Goal: Information Seeking & Learning: Compare options

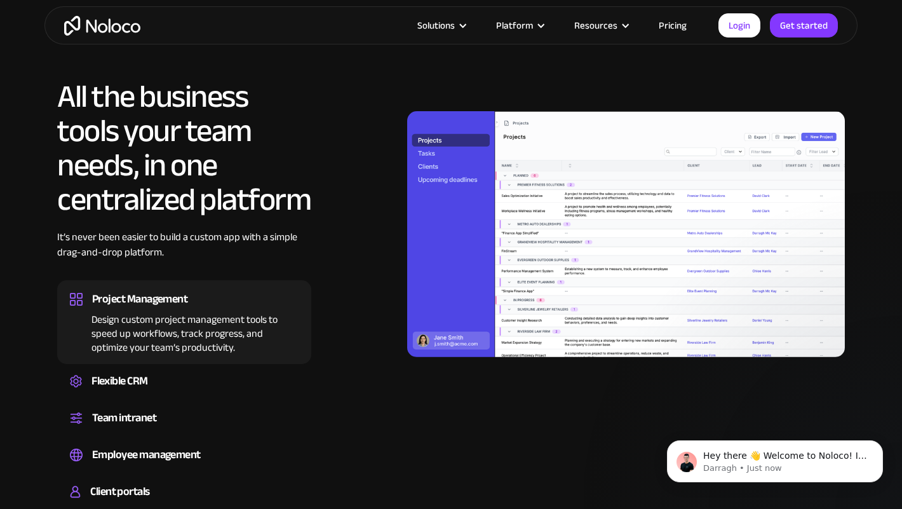
click at [670, 25] on link "Pricing" at bounding box center [673, 25] width 60 height 17
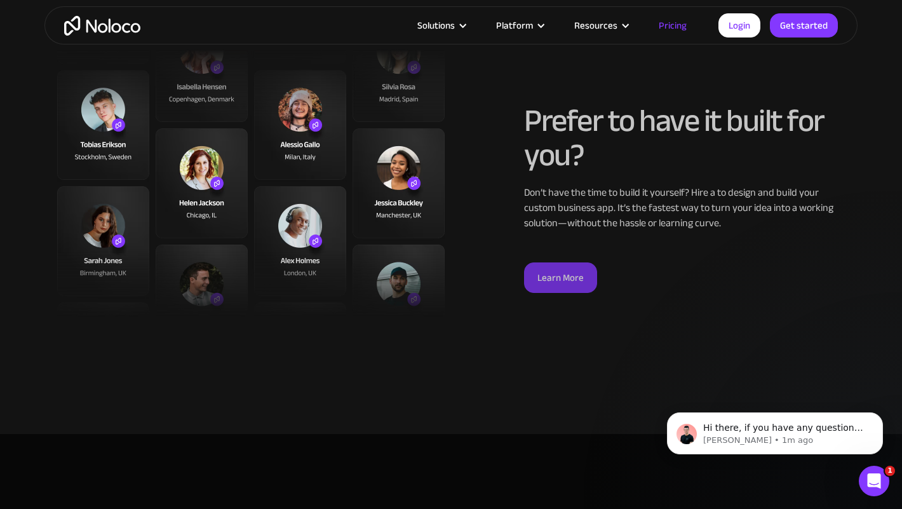
scroll to position [4708, 0]
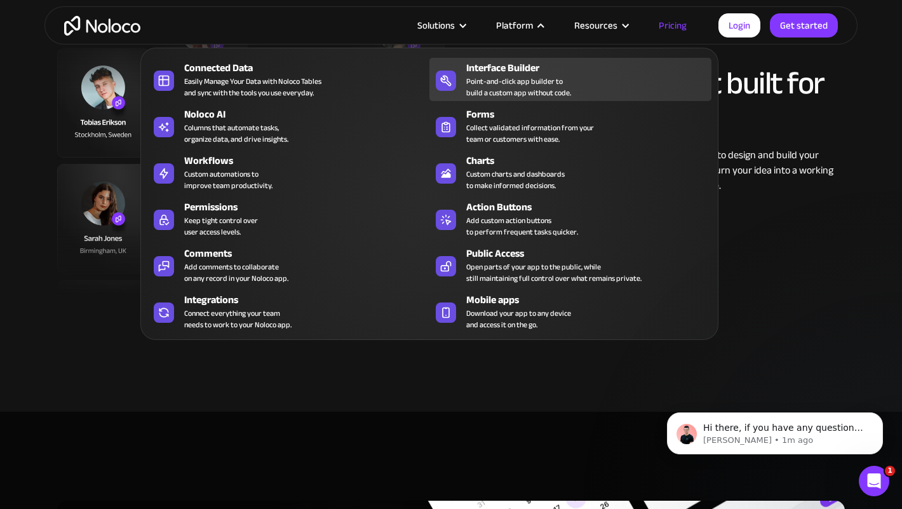
click at [501, 81] on div "Point-and-click app builder to build a custom app without code." at bounding box center [518, 87] width 105 height 23
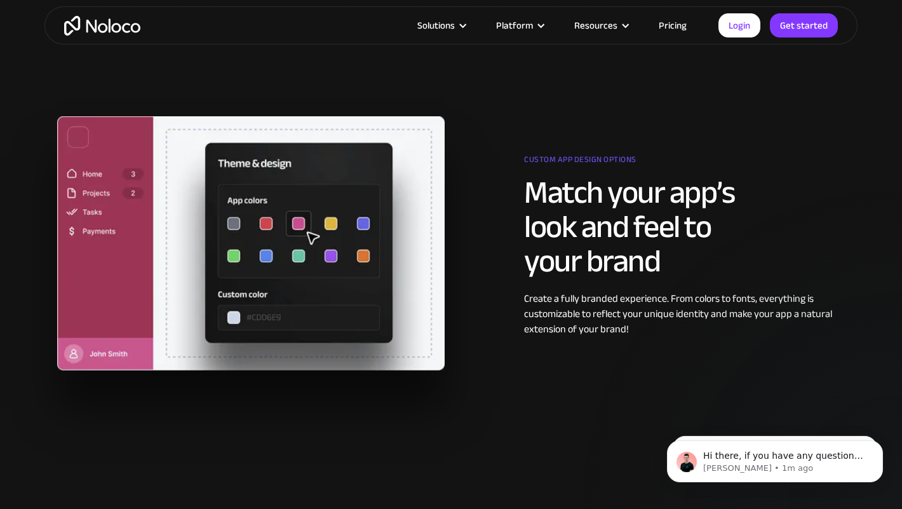
scroll to position [1028, 0]
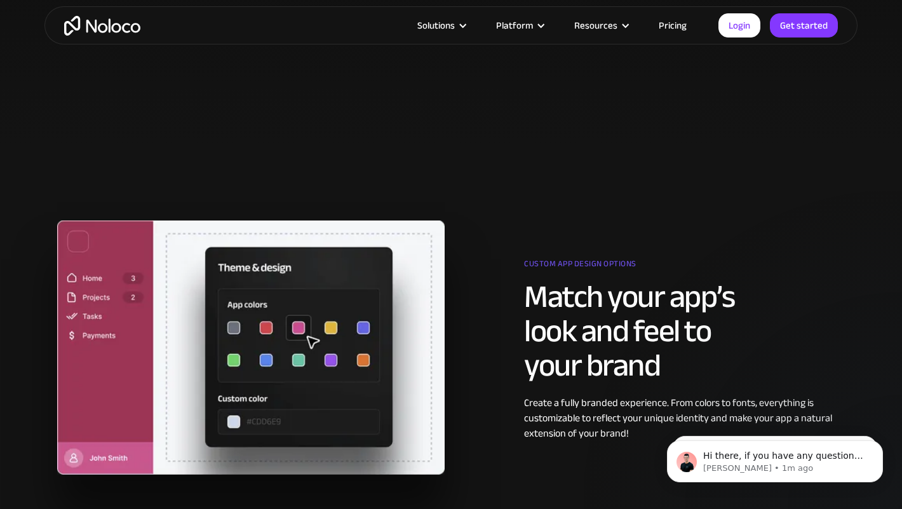
click at [86, 25] on img "home" at bounding box center [102, 26] width 76 height 20
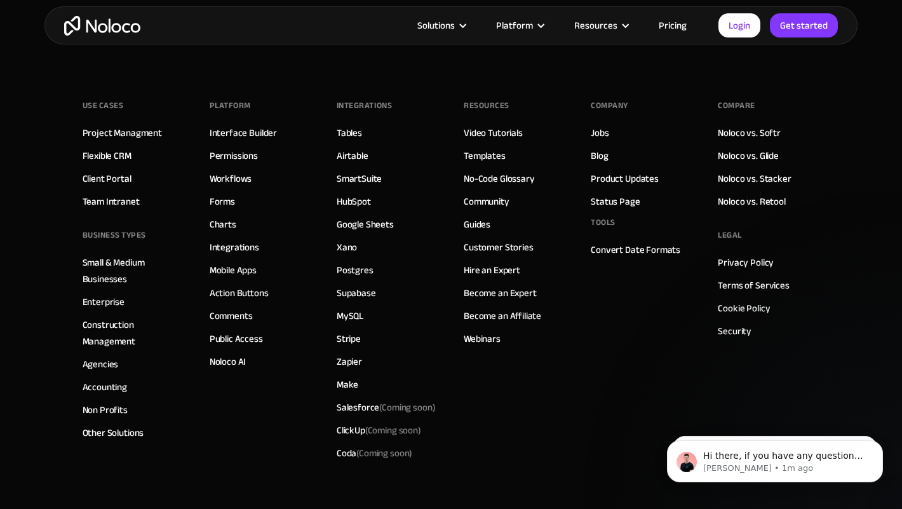
scroll to position [7162, 0]
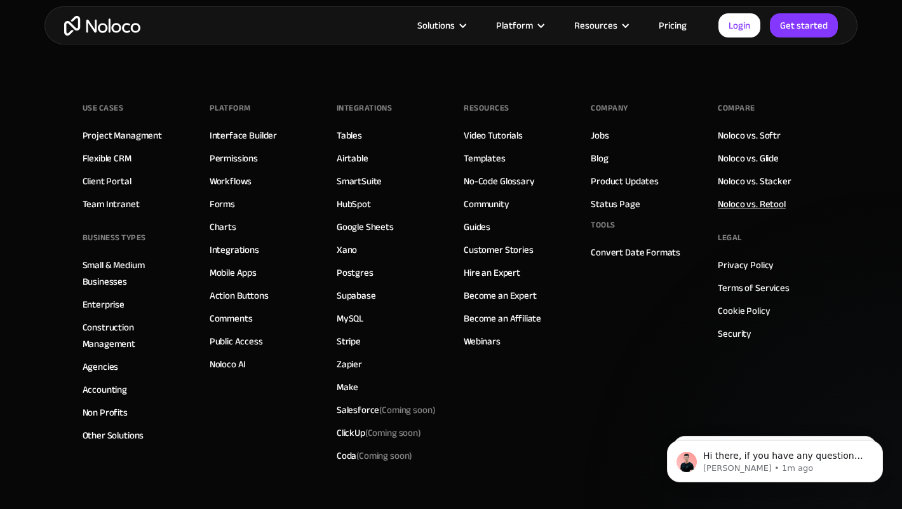
click at [758, 205] on link "Noloco vs. Retool" at bounding box center [751, 204] width 67 height 17
click at [752, 185] on link "Noloco vs. Stacker" at bounding box center [754, 181] width 73 height 17
click at [747, 158] on link "Noloco vs. Glide" at bounding box center [748, 158] width 61 height 17
click at [742, 135] on link "Noloco vs. Softr" at bounding box center [749, 135] width 63 height 17
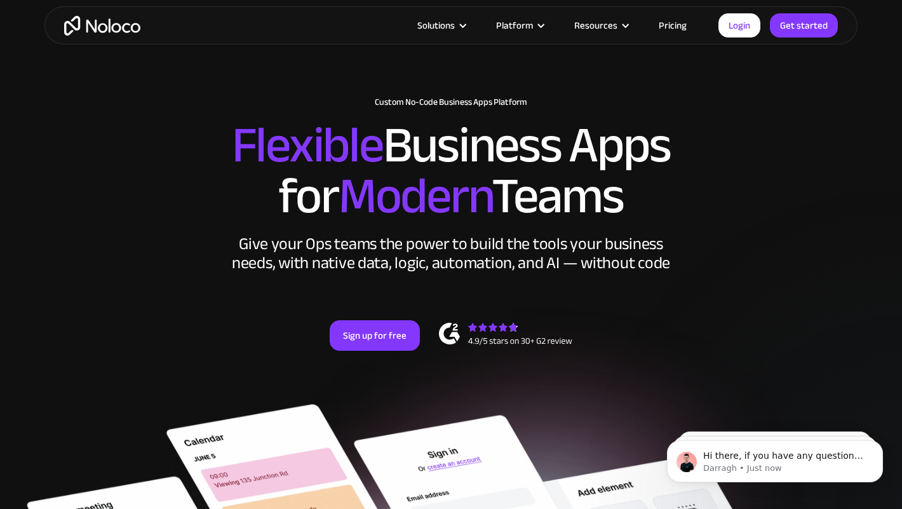
scroll to position [0, 0]
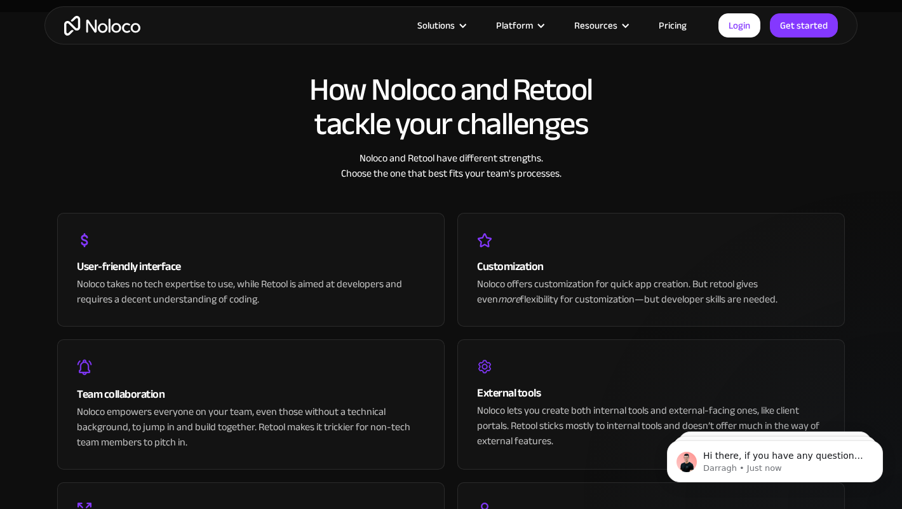
scroll to position [2009, 0]
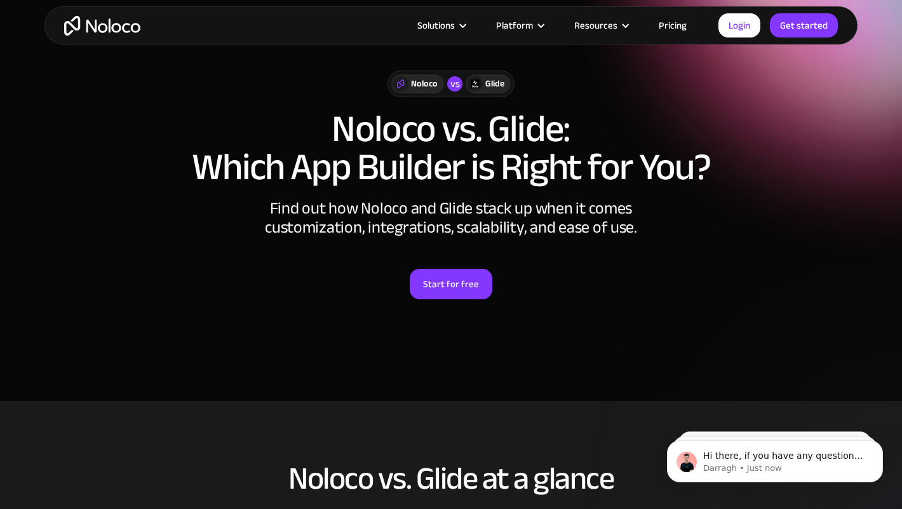
scroll to position [10, 0]
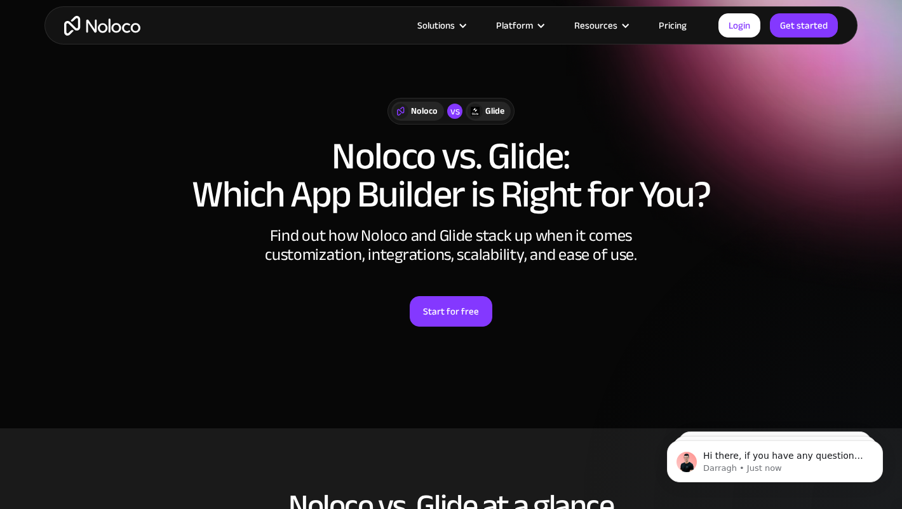
click at [524, 154] on h1 "Noloco vs. Glide: Which App Builder is Right for You?" at bounding box center [451, 175] width 788 height 76
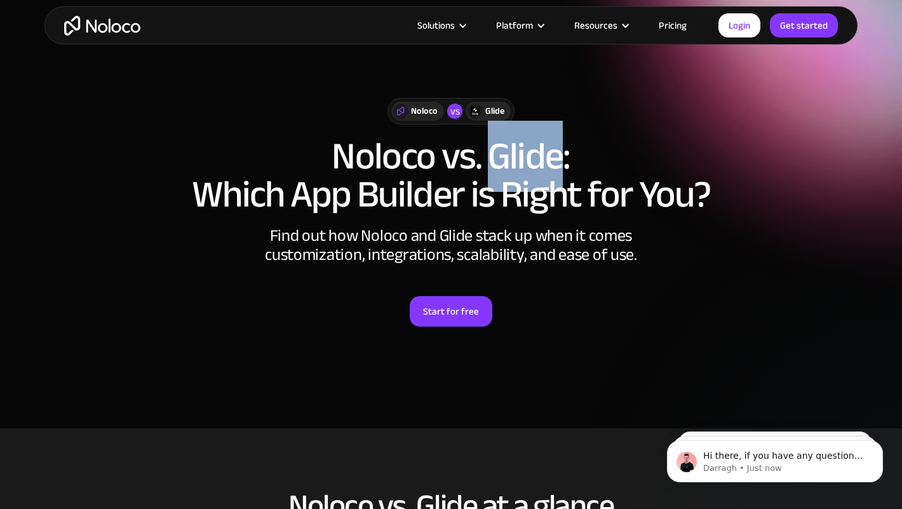
click at [524, 154] on h1 "Noloco vs. Glide: Which App Builder is Right for You?" at bounding box center [451, 175] width 788 height 76
copy h1 "Glide"
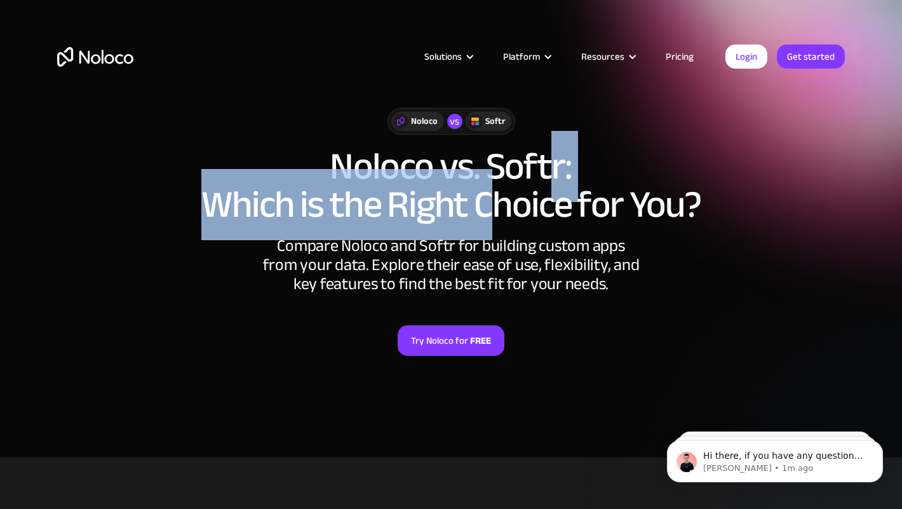
drag, startPoint x: 490, startPoint y: 170, endPoint x: 557, endPoint y: 167, distance: 67.4
click at [557, 167] on h1 "Noloco vs. Softr: Which is the Right Choice for You?" at bounding box center [451, 185] width 788 height 76
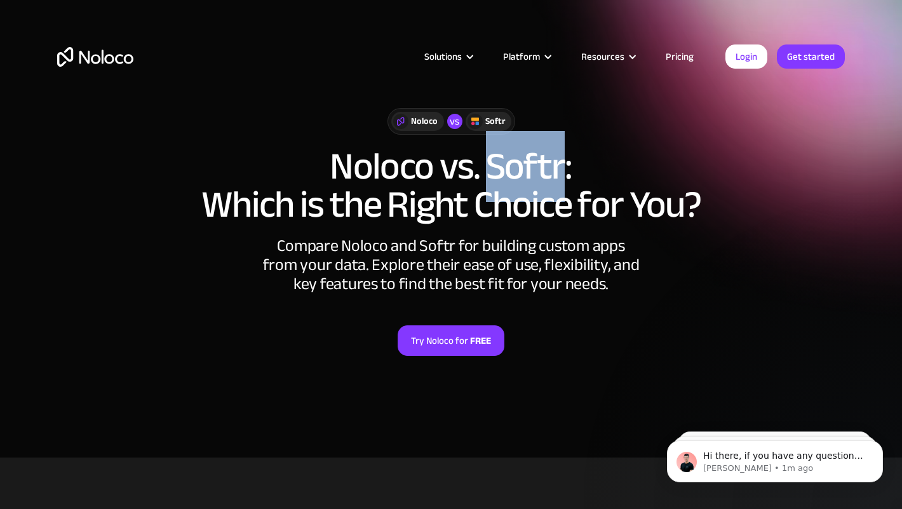
click at [557, 167] on h1 "Noloco vs. Softr: Which is the Right Choice for You?" at bounding box center [451, 185] width 788 height 76
click at [143, 270] on div "Noloco vs Softr Noloco vs. Softr: Which is the Right Choice for You? Compare No…" at bounding box center [450, 244] width 813 height 299
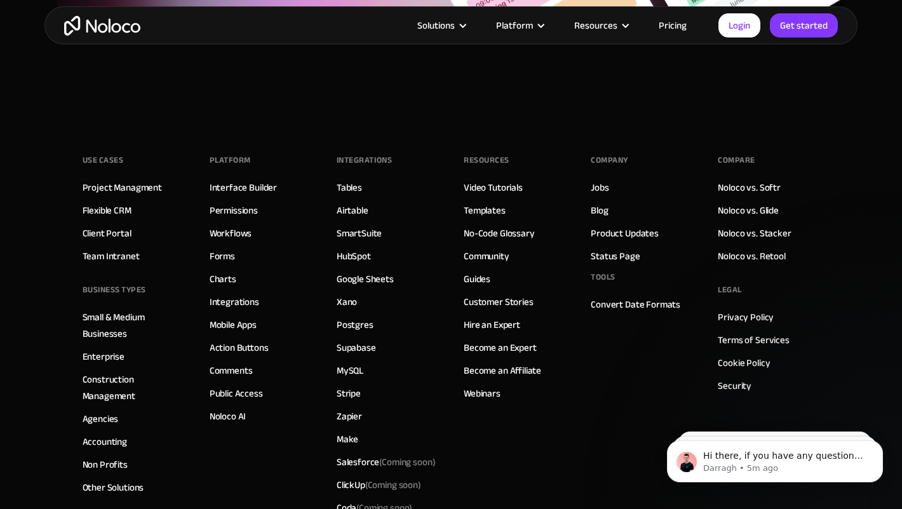
scroll to position [3405, 0]
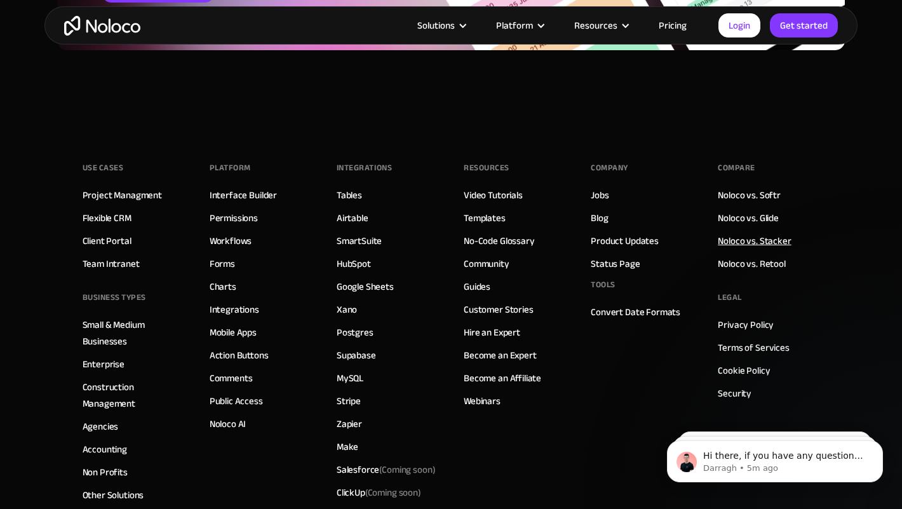
click at [729, 243] on link "Noloco vs. Stacker" at bounding box center [754, 241] width 73 height 17
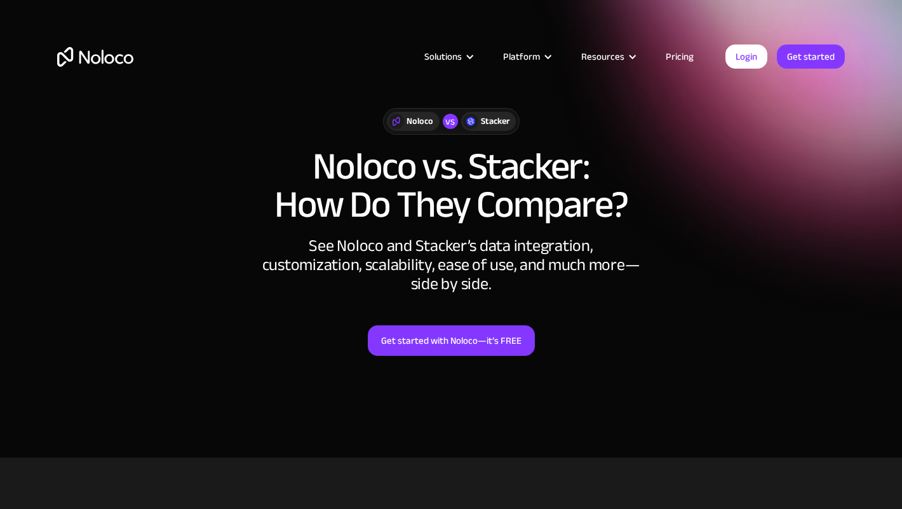
click at [514, 179] on h1 "Noloco vs. Stacker: How Do They Compare?" at bounding box center [451, 185] width 788 height 76
